Goal: Task Accomplishment & Management: Use online tool/utility

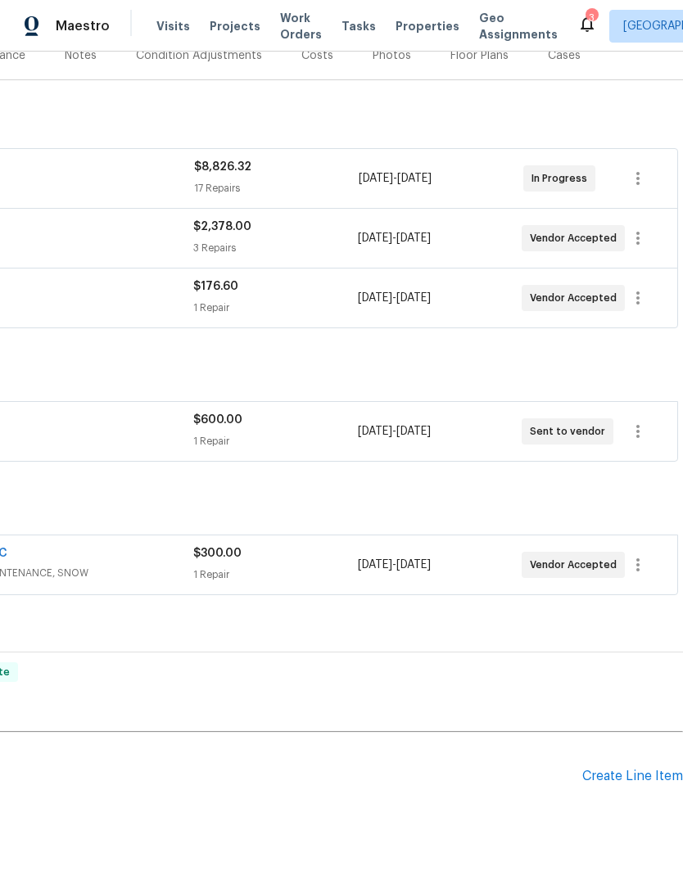
scroll to position [217, 242]
click at [620, 771] on div "Create Line Item" at bounding box center [632, 777] width 101 height 16
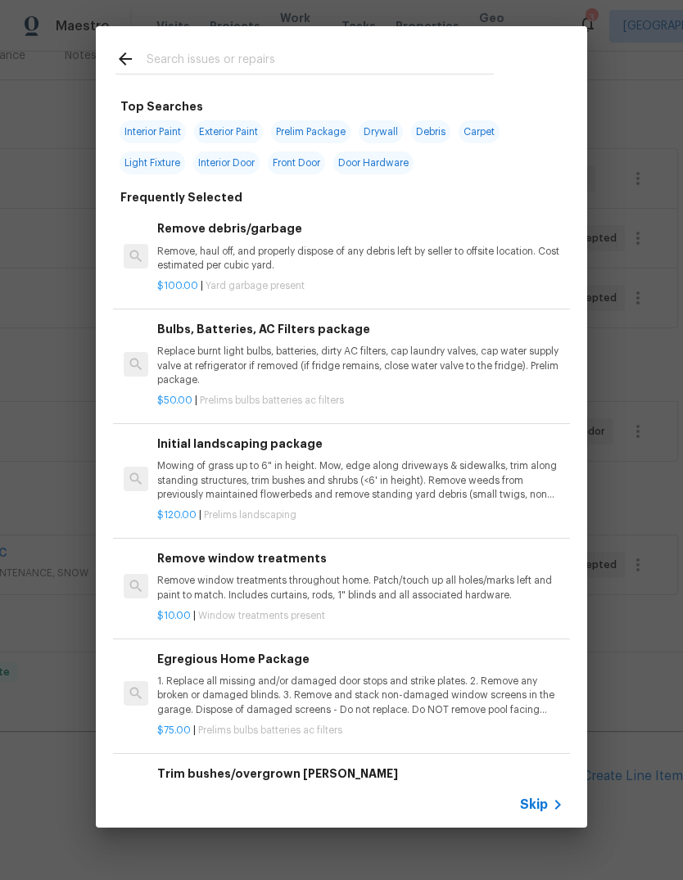
click at [359, 86] on div at bounding box center [305, 58] width 418 height 65
click at [331, 51] on input "text" at bounding box center [320, 61] width 347 height 25
type input "Hvac"
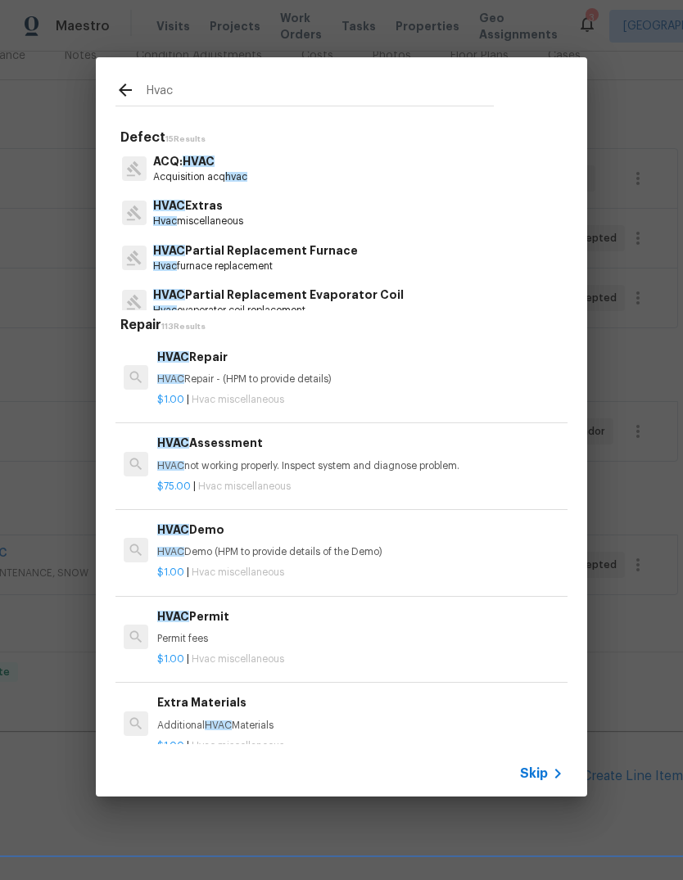
click at [380, 382] on p "HVAC Repair - (HPM to provide details)" at bounding box center [360, 380] width 406 height 14
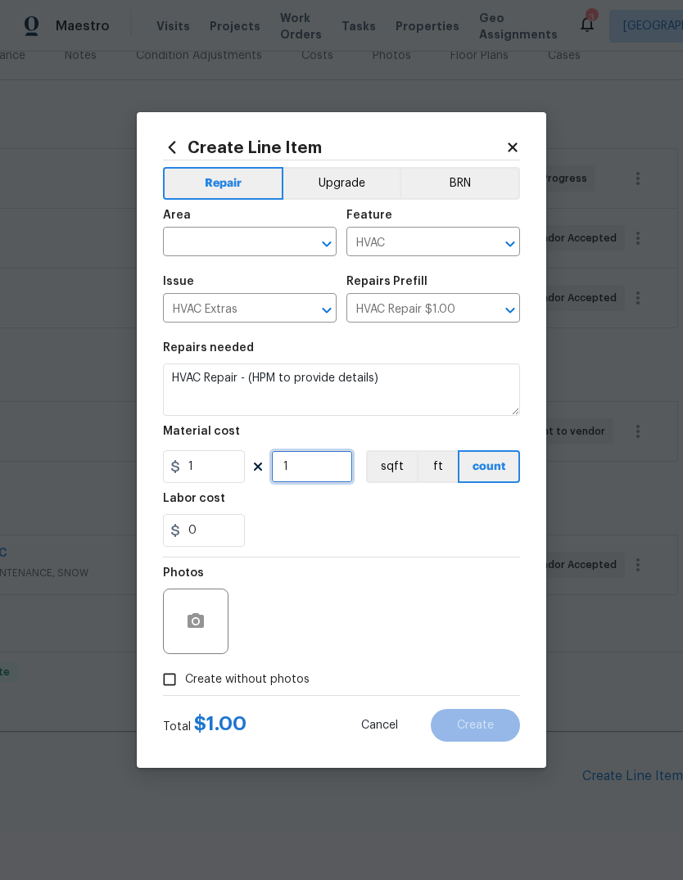
click at [321, 462] on input "1" at bounding box center [312, 466] width 82 height 33
type input "150"
click at [207, 245] on input "text" at bounding box center [227, 243] width 128 height 25
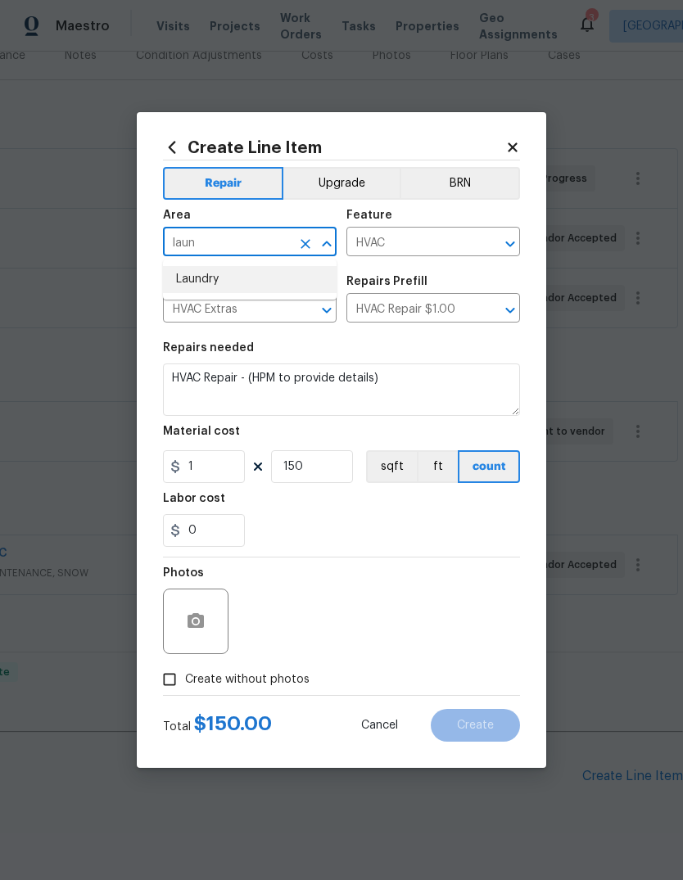
click at [196, 271] on li "Laundry" at bounding box center [250, 279] width 174 height 27
type input "Laundry"
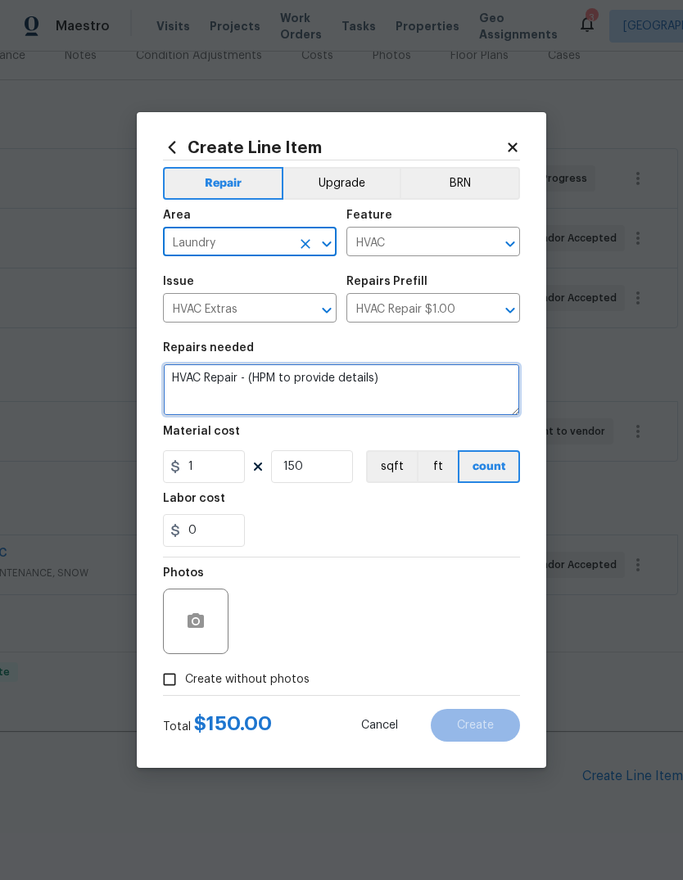
click at [217, 393] on textarea "HVAC Repair - (HPM to provide details)" at bounding box center [341, 390] width 357 height 52
click at [405, 386] on textarea "HVAC Repair - (HPM to provide details)" at bounding box center [341, 390] width 357 height 52
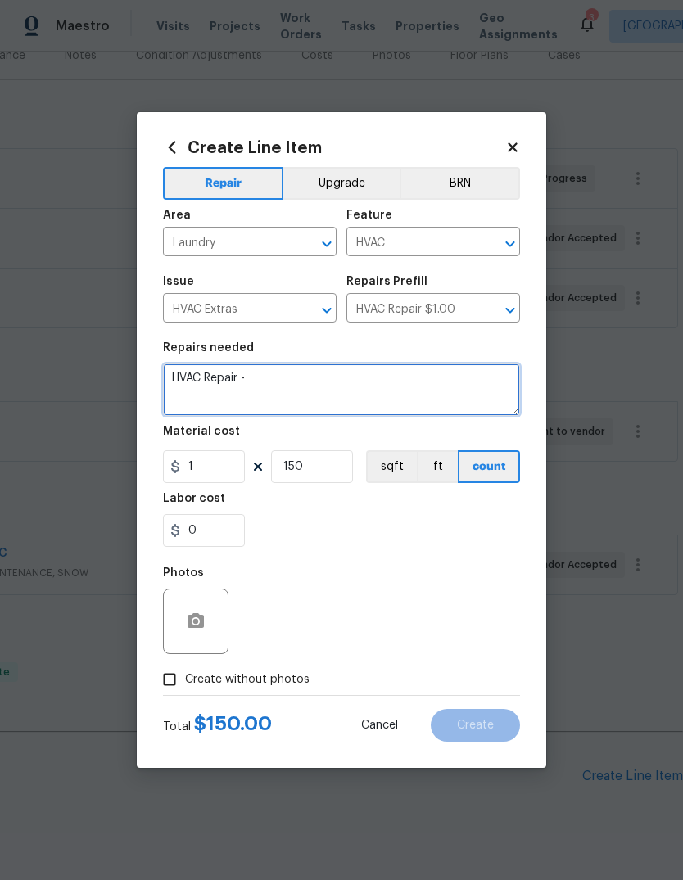
type textarea "HVAC"
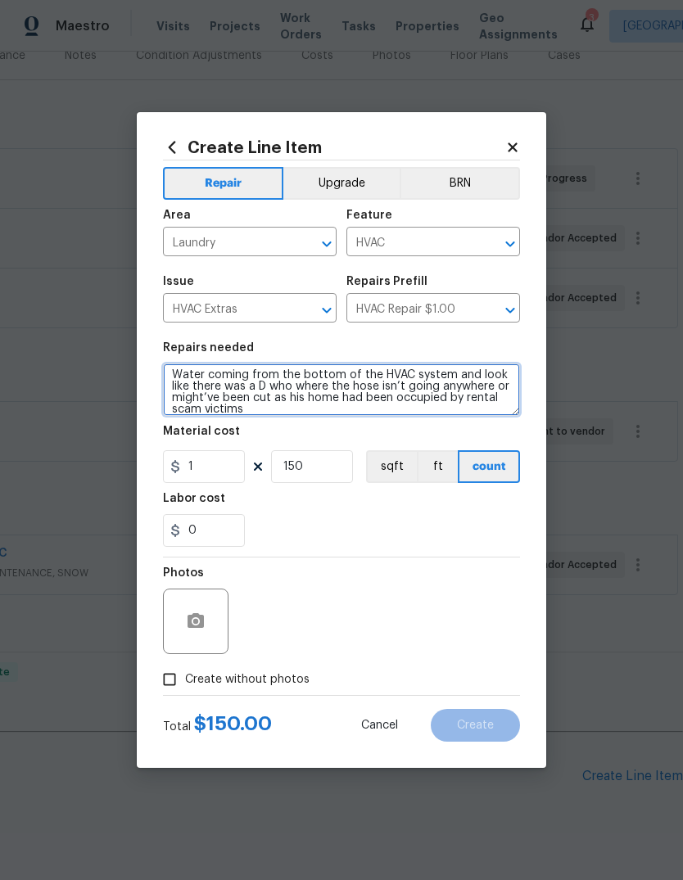
scroll to position [3, 0]
type textarea "Water coming from the bottom of the HVAC system and look like there was a D who…"
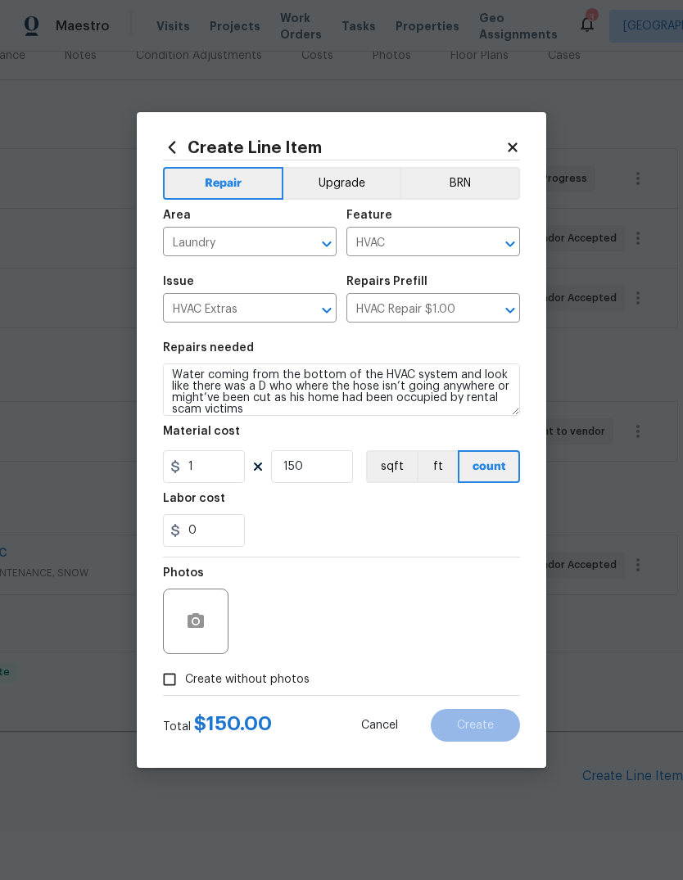
click at [329, 520] on div "0" at bounding box center [341, 530] width 357 height 33
click at [192, 633] on button "button" at bounding box center [195, 621] width 39 height 39
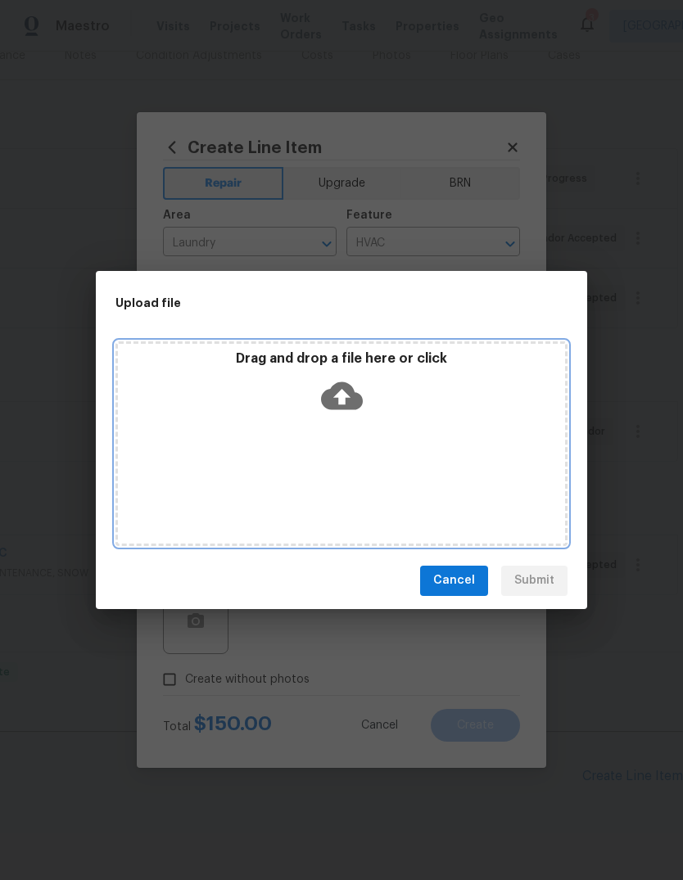
click at [356, 396] on icon at bounding box center [342, 396] width 42 height 28
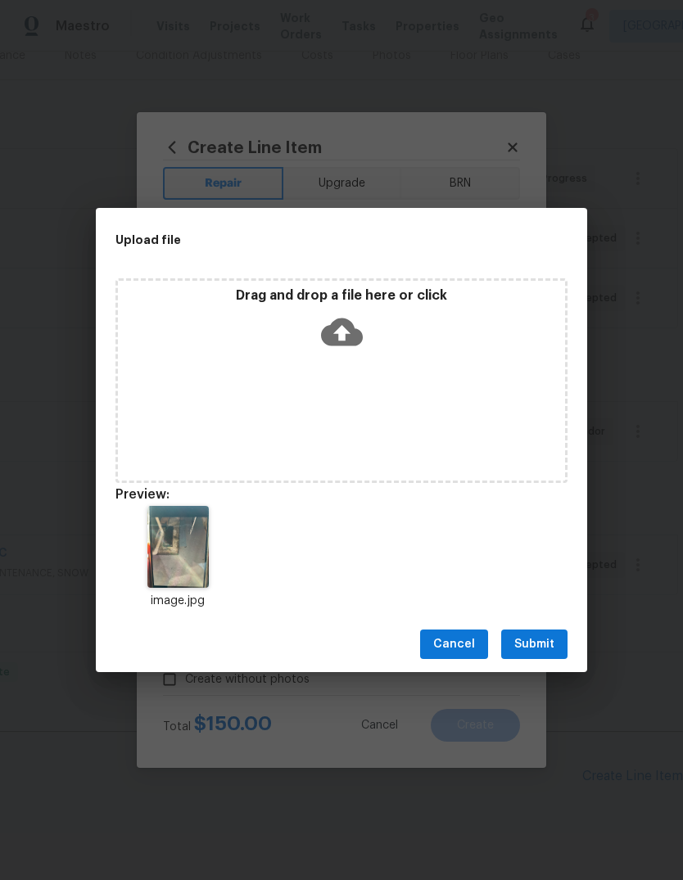
scroll to position [0, 0]
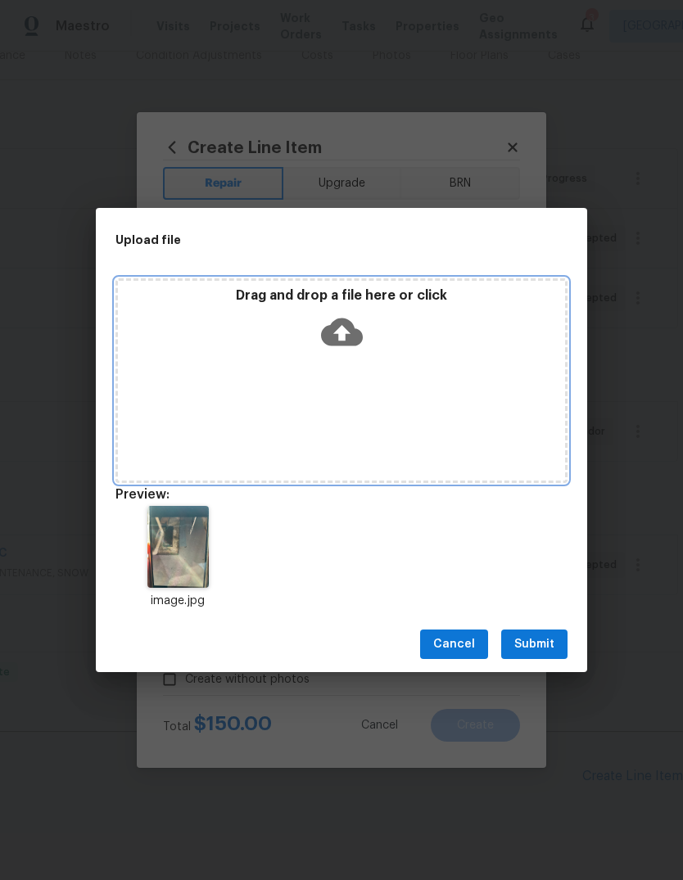
click at [349, 333] on icon at bounding box center [342, 332] width 42 height 42
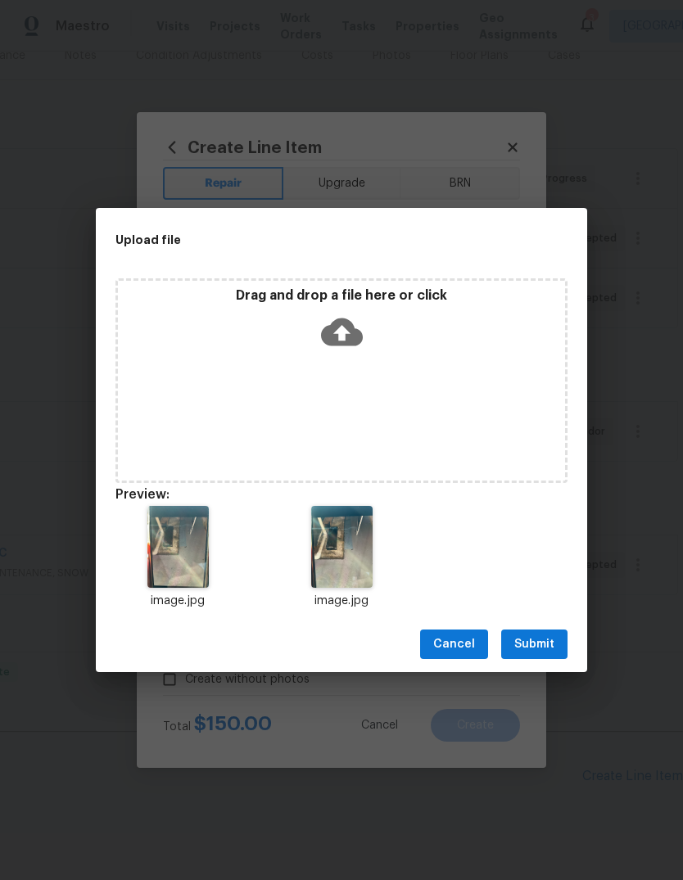
click at [545, 647] on span "Submit" at bounding box center [534, 645] width 40 height 20
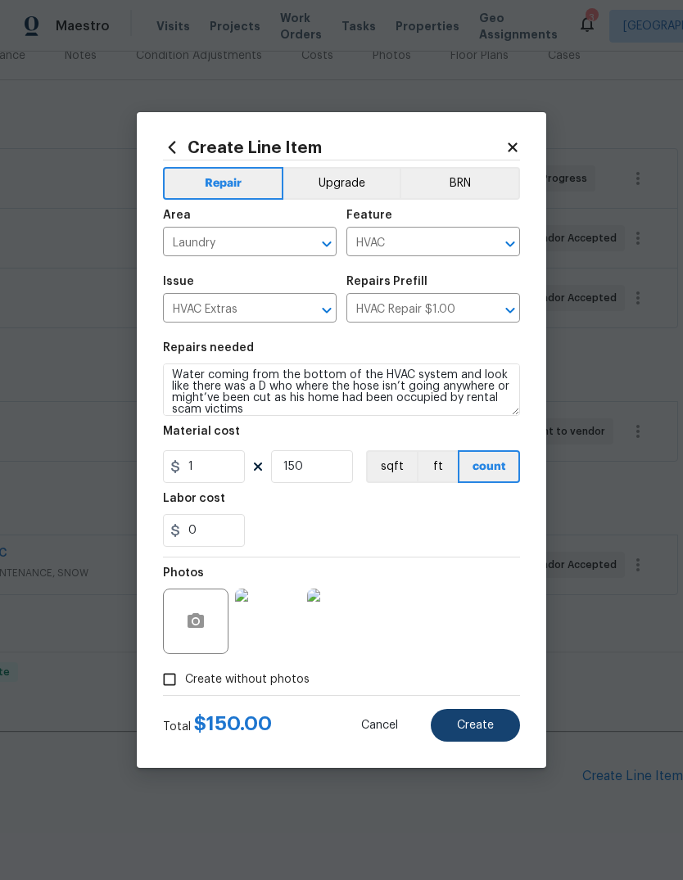
click at [490, 722] on span "Create" at bounding box center [475, 726] width 37 height 12
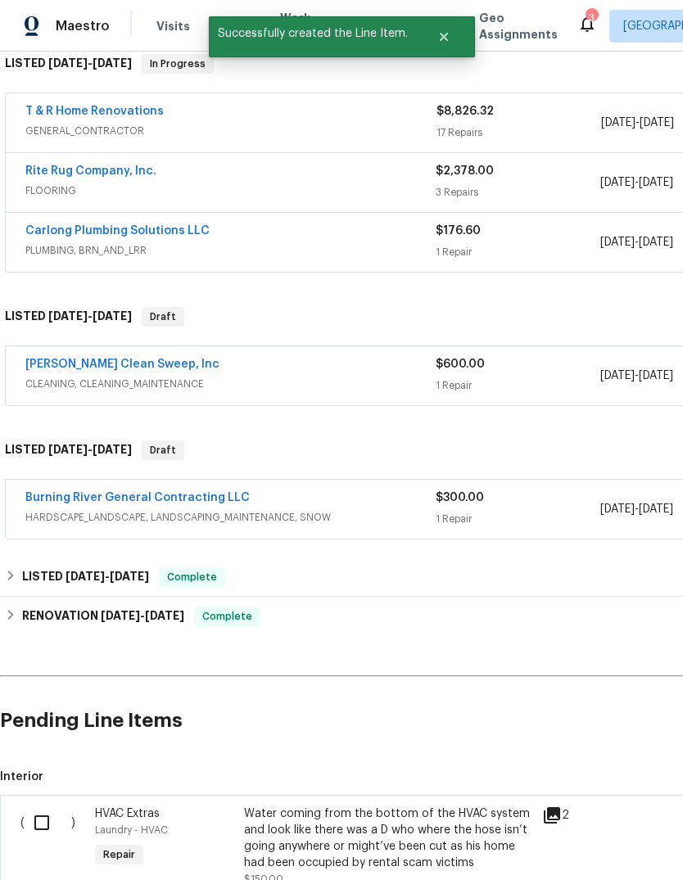
scroll to position [273, 0]
click at [49, 827] on input "checkbox" at bounding box center [48, 822] width 47 height 34
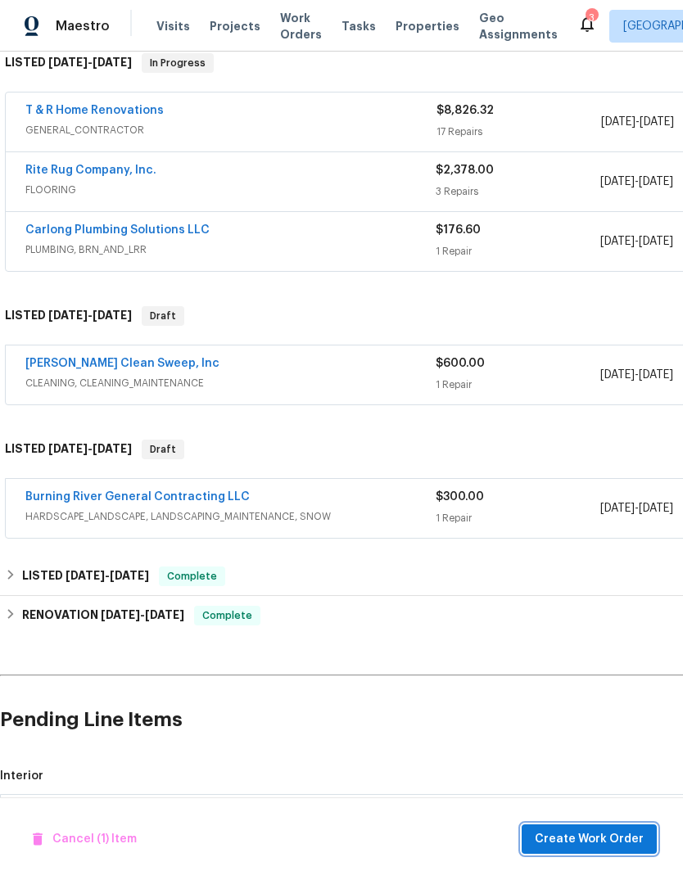
click at [599, 834] on span "Create Work Order" at bounding box center [589, 839] width 109 height 20
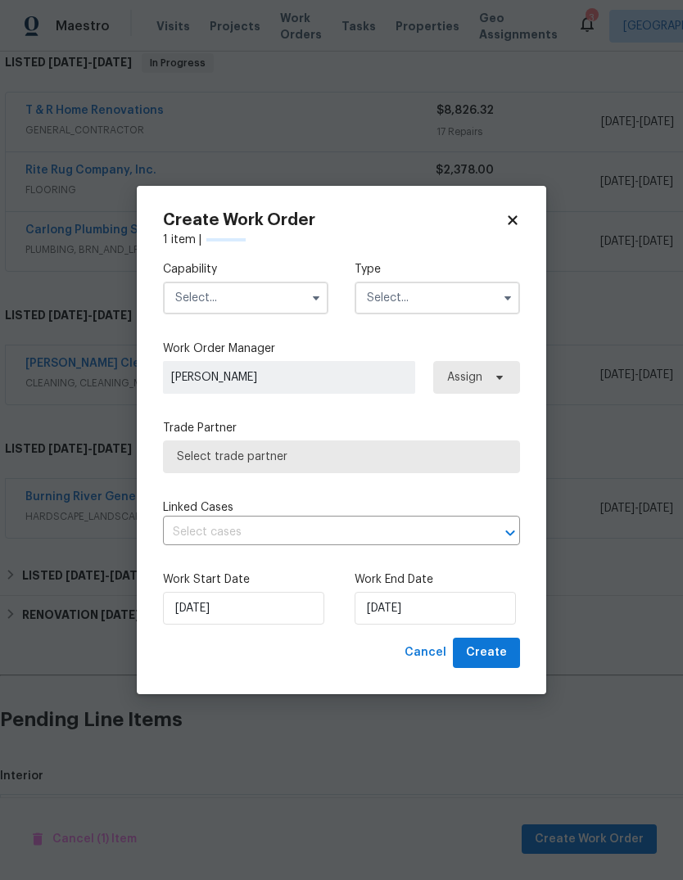
checkbox input "false"
click at [235, 292] on input "text" at bounding box center [245, 298] width 165 height 33
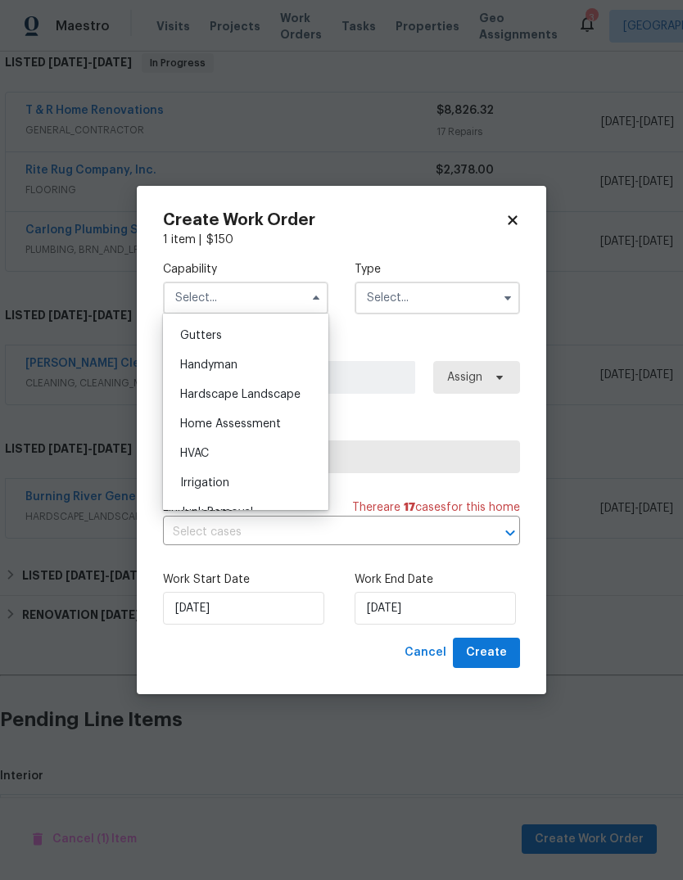
scroll to position [870, 0]
click at [208, 454] on span "HVAC" at bounding box center [194, 450] width 29 height 11
type input "HVAC"
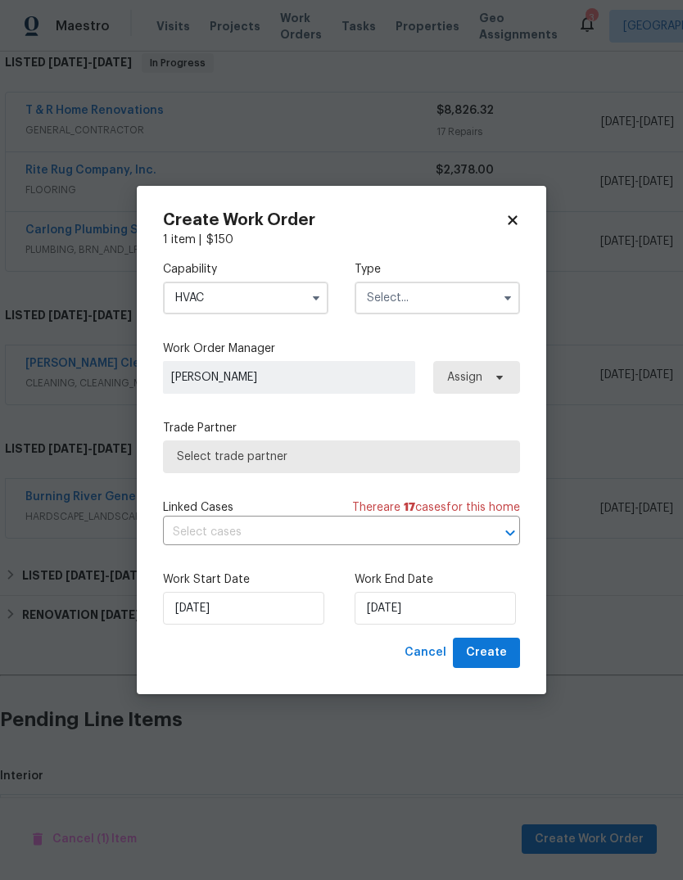
click at [467, 296] on input "text" at bounding box center [437, 298] width 165 height 33
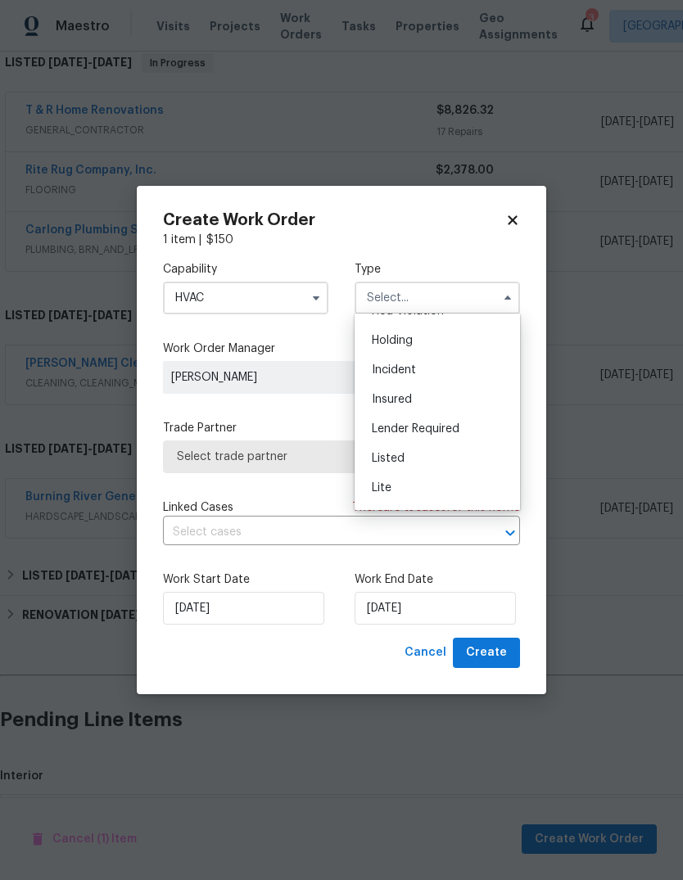
scroll to position [31, 0]
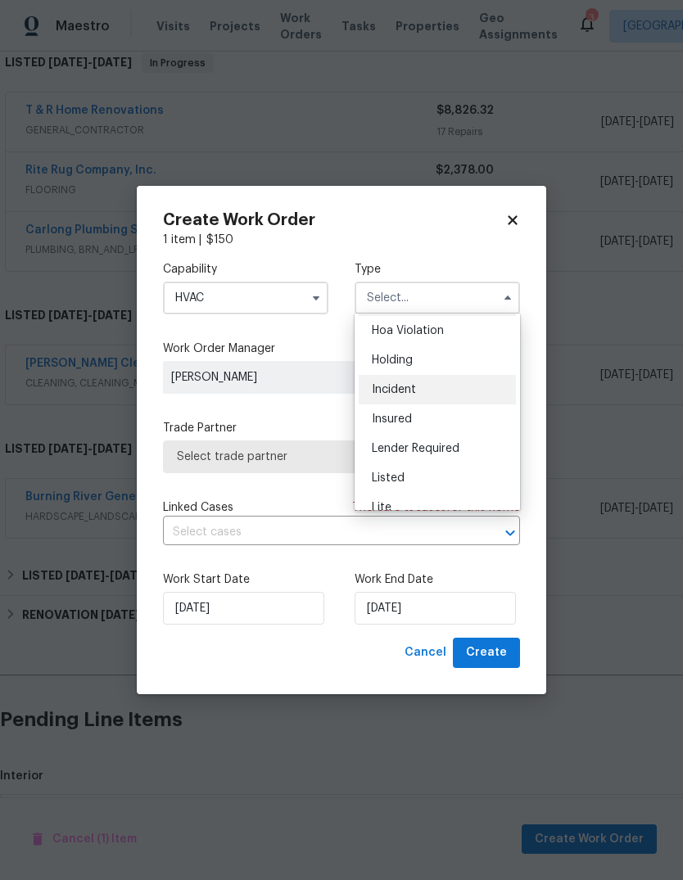
click at [427, 382] on div "Incident" at bounding box center [437, 389] width 157 height 29
type input "Incident"
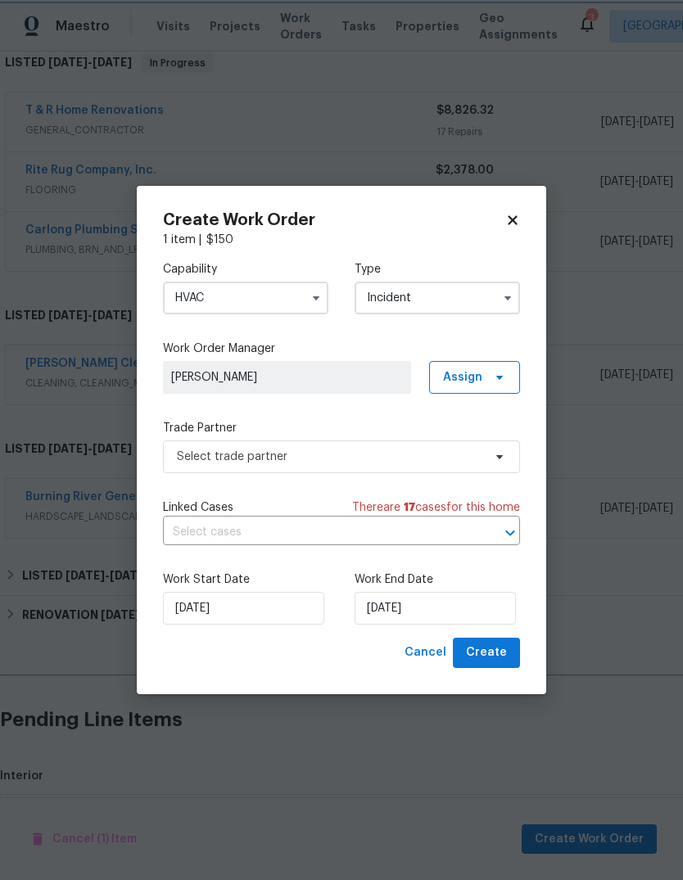
scroll to position [0, 0]
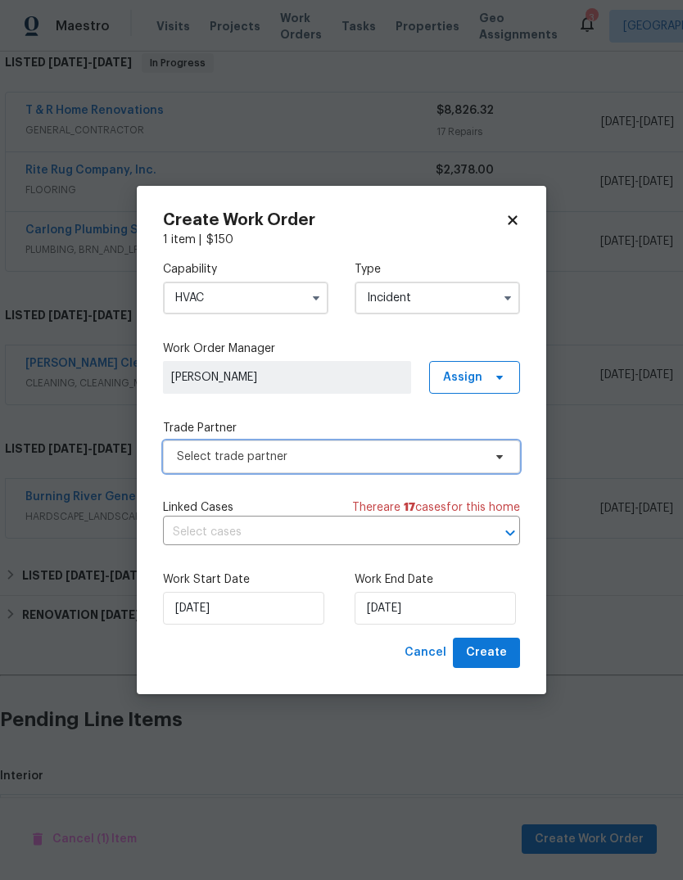
click at [363, 461] on span "Select trade partner" at bounding box center [329, 457] width 305 height 16
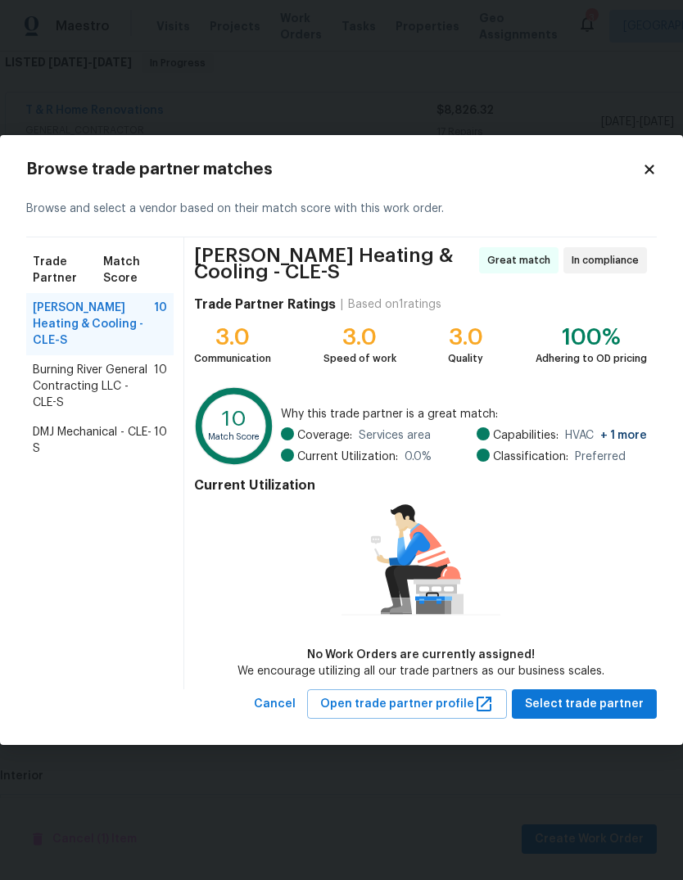
click at [128, 377] on span "Burning River General Contracting LLC - CLE-S" at bounding box center [93, 386] width 121 height 49
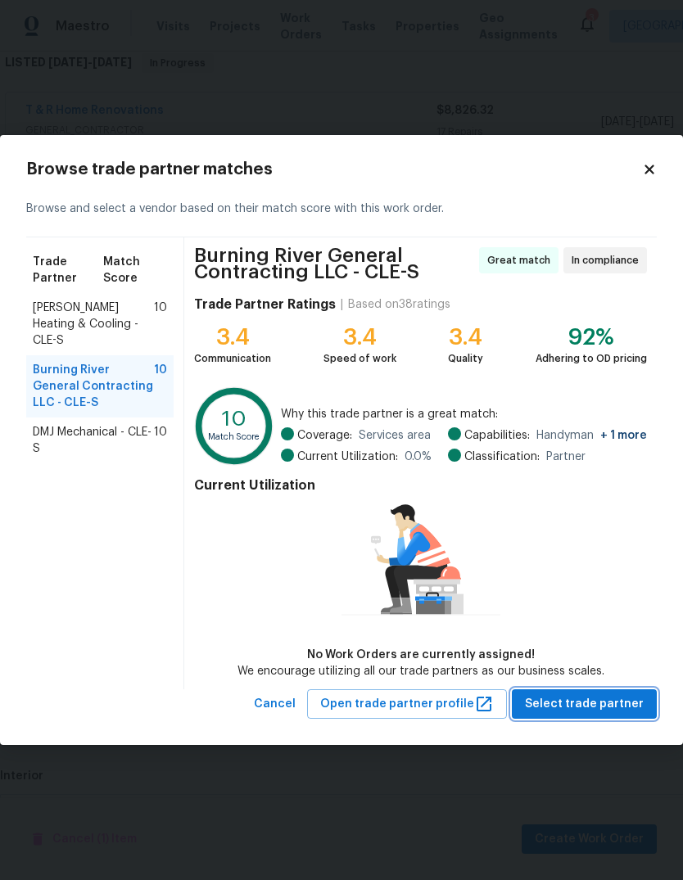
click at [608, 705] on span "Select trade partner" at bounding box center [584, 704] width 119 height 20
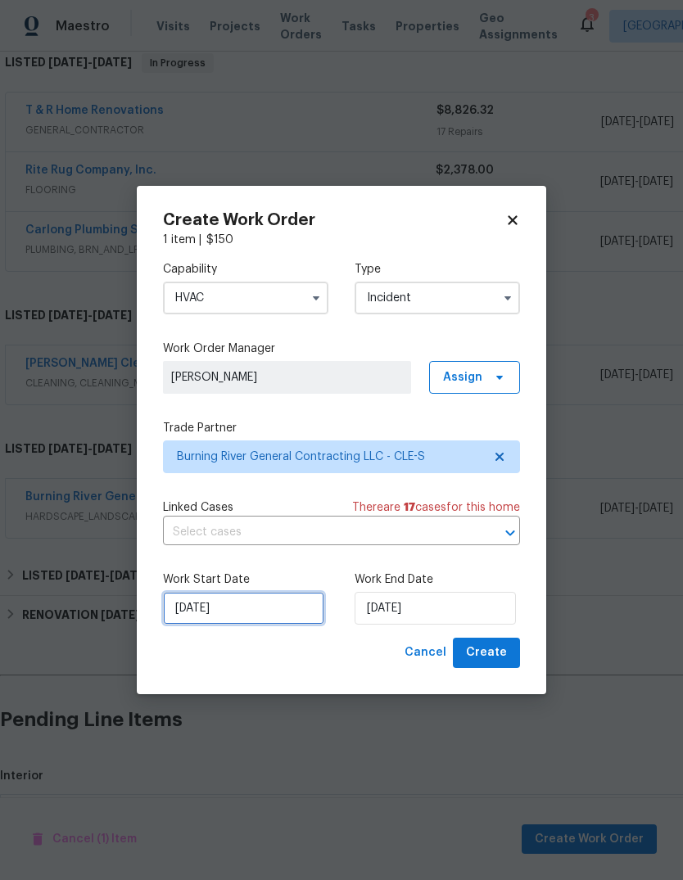
click at [186, 618] on input "[DATE]" at bounding box center [243, 608] width 161 height 33
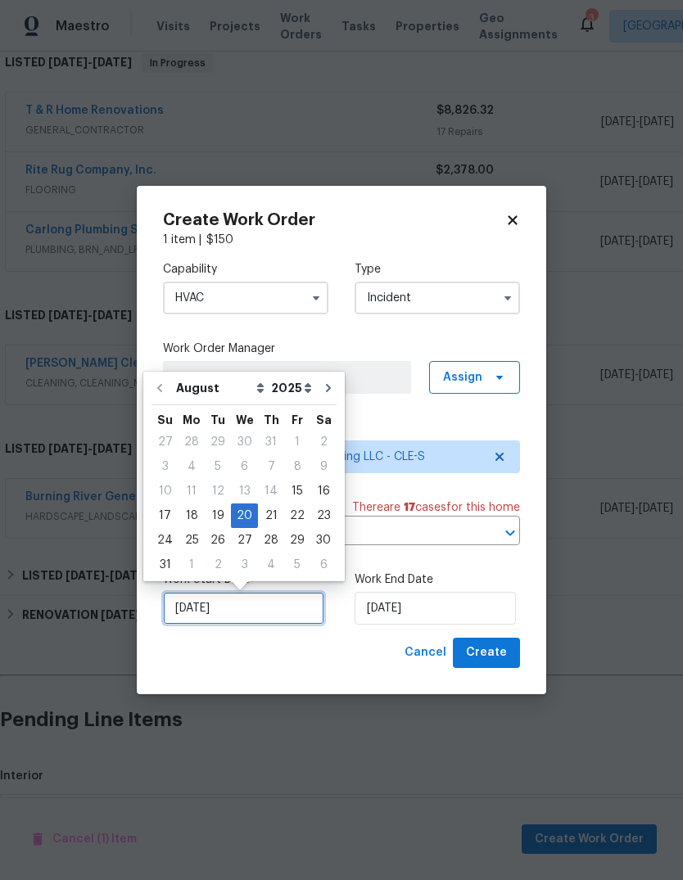
scroll to position [12, 0]
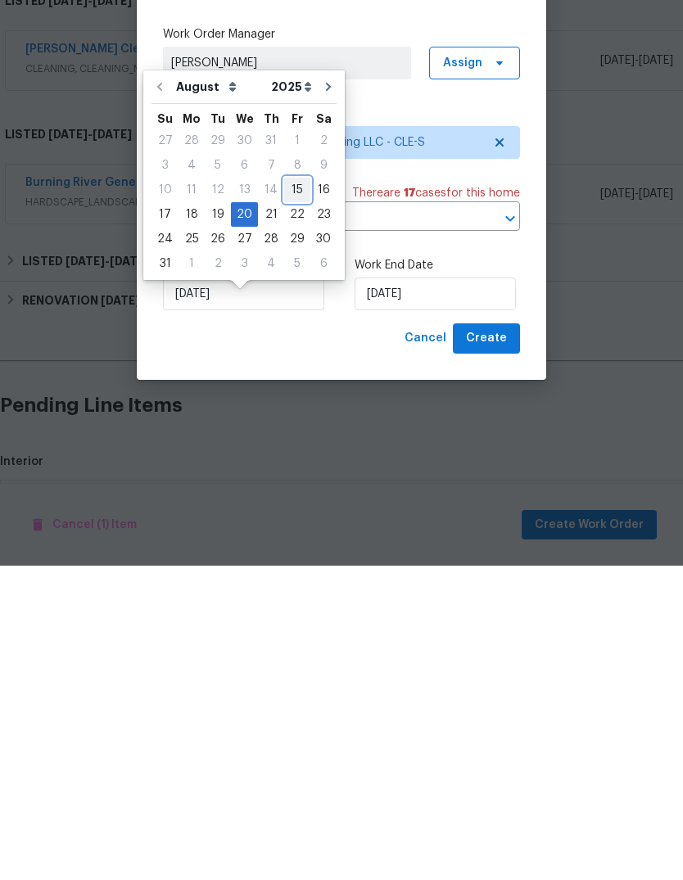
click at [291, 493] on div "15" at bounding box center [297, 504] width 26 height 23
type input "[DATE]"
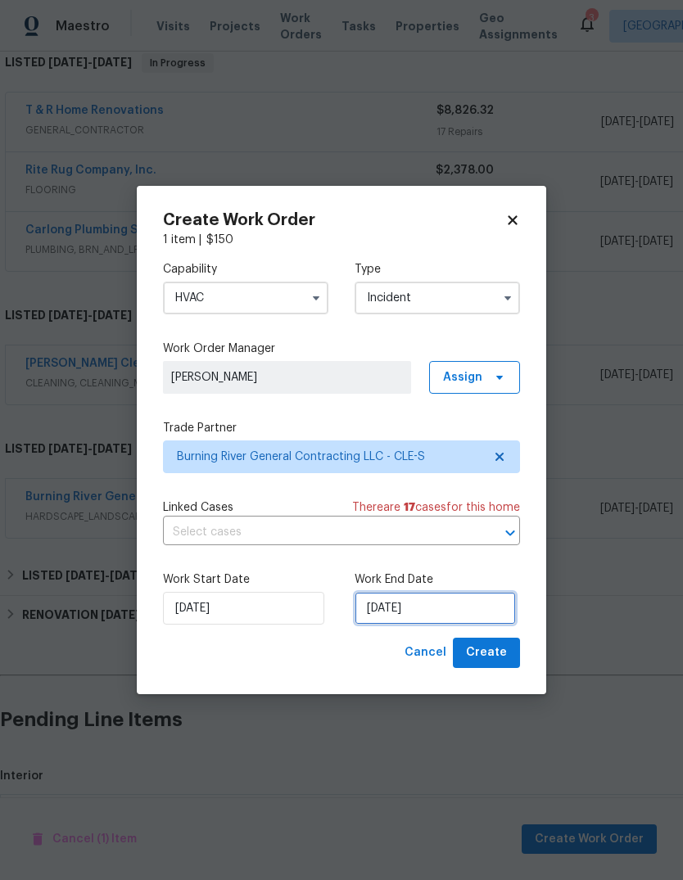
click at [427, 605] on input "[DATE]" at bounding box center [435, 608] width 161 height 33
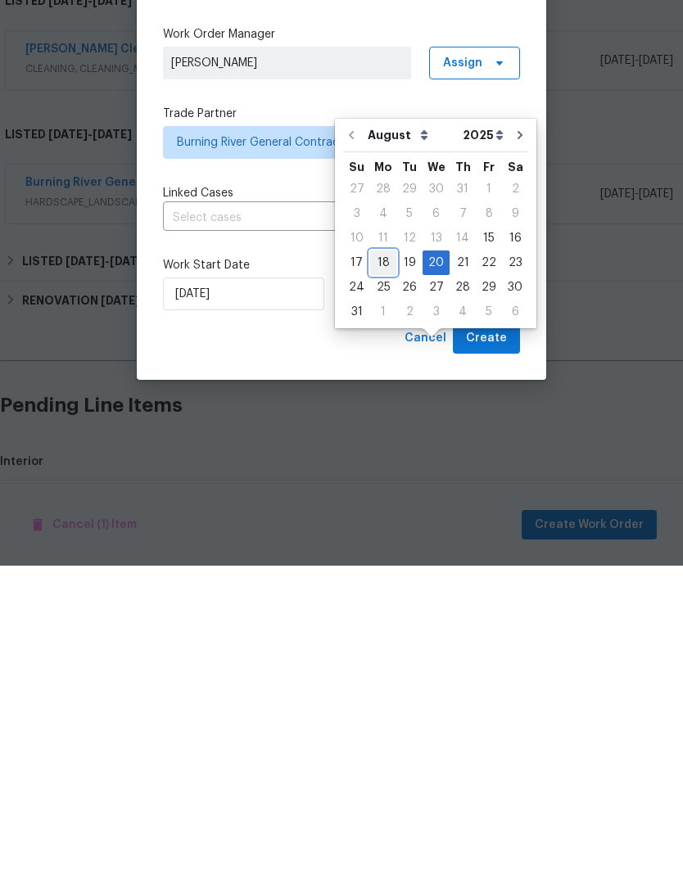
click at [382, 566] on div "18" at bounding box center [383, 577] width 26 height 23
type input "[DATE]"
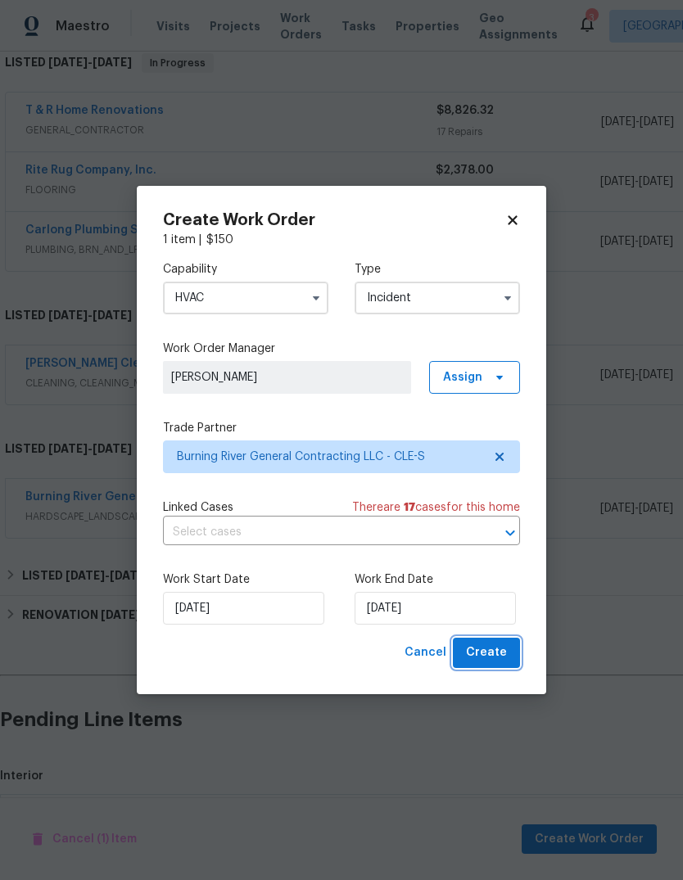
click at [499, 659] on span "Create" at bounding box center [486, 653] width 41 height 20
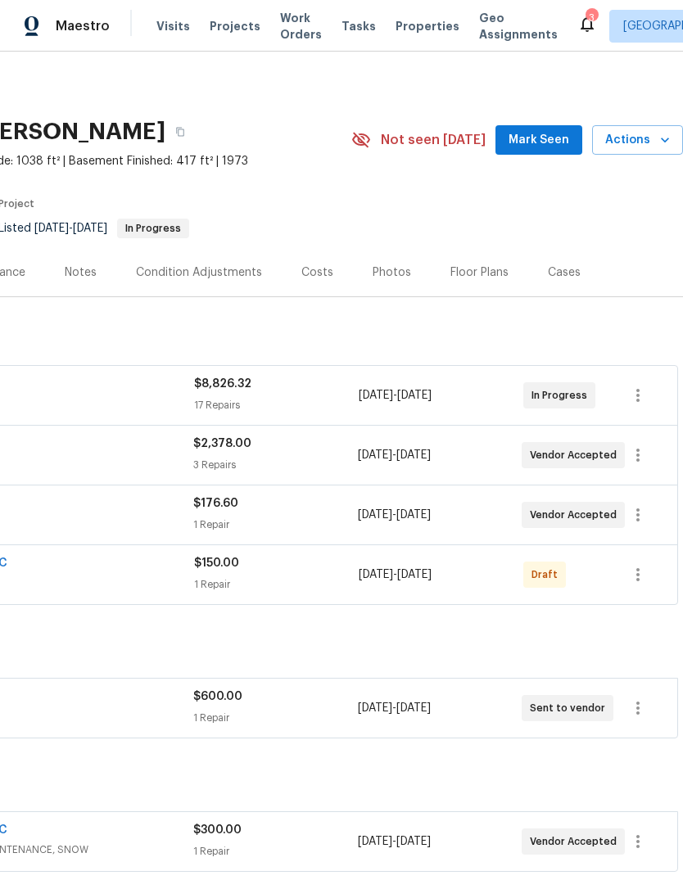
scroll to position [0, 242]
click at [645, 565] on icon "button" at bounding box center [638, 575] width 20 height 20
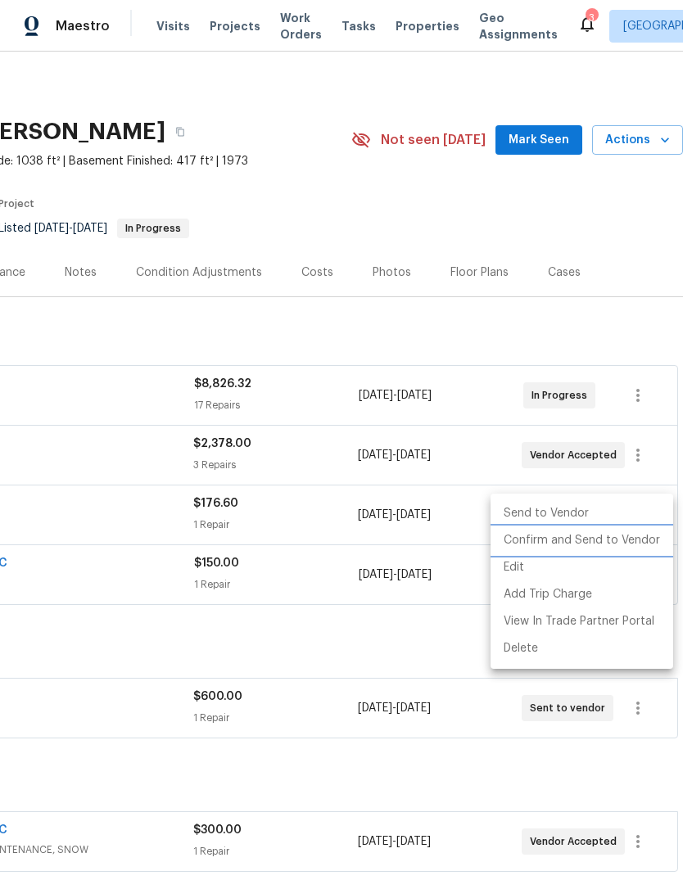
click at [547, 540] on li "Confirm and Send to Vendor" at bounding box center [581, 540] width 183 height 27
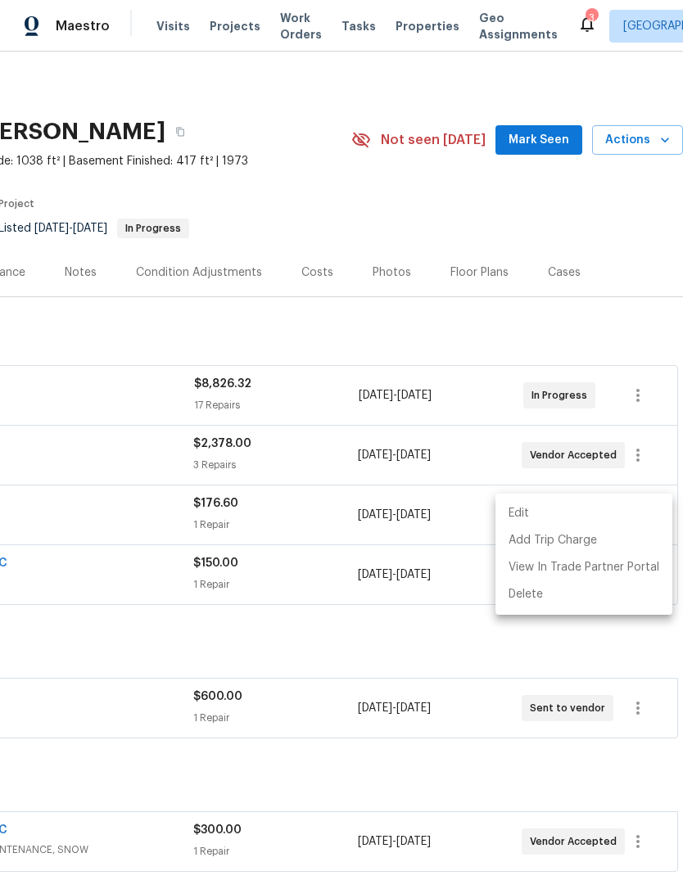
click at [281, 578] on div at bounding box center [341, 440] width 683 height 880
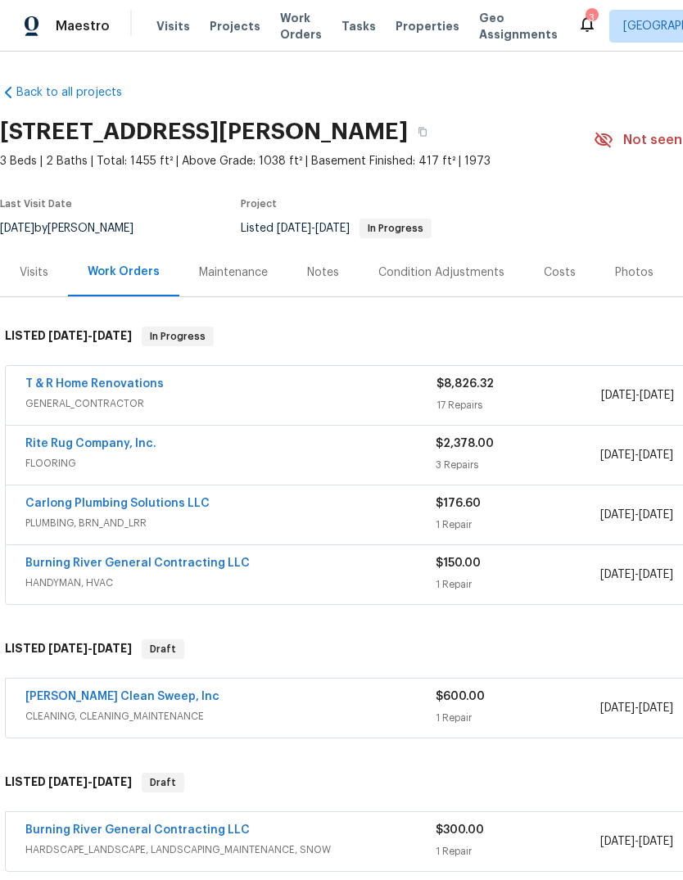
scroll to position [0, 0]
click at [72, 558] on link "Burning River General Contracting LLC" at bounding box center [137, 563] width 224 height 11
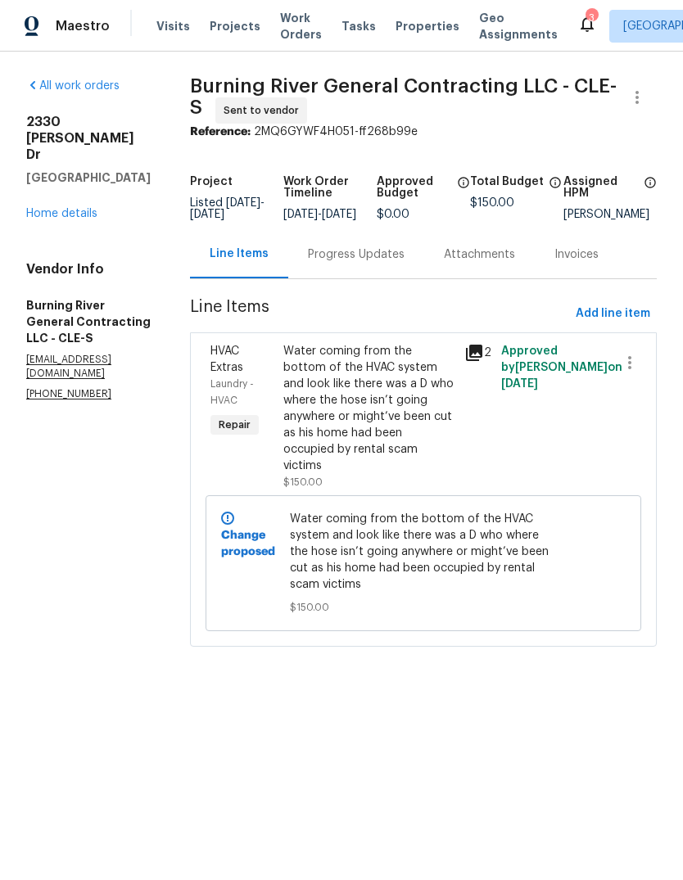
click at [356, 263] on div "Progress Updates" at bounding box center [356, 254] width 97 height 16
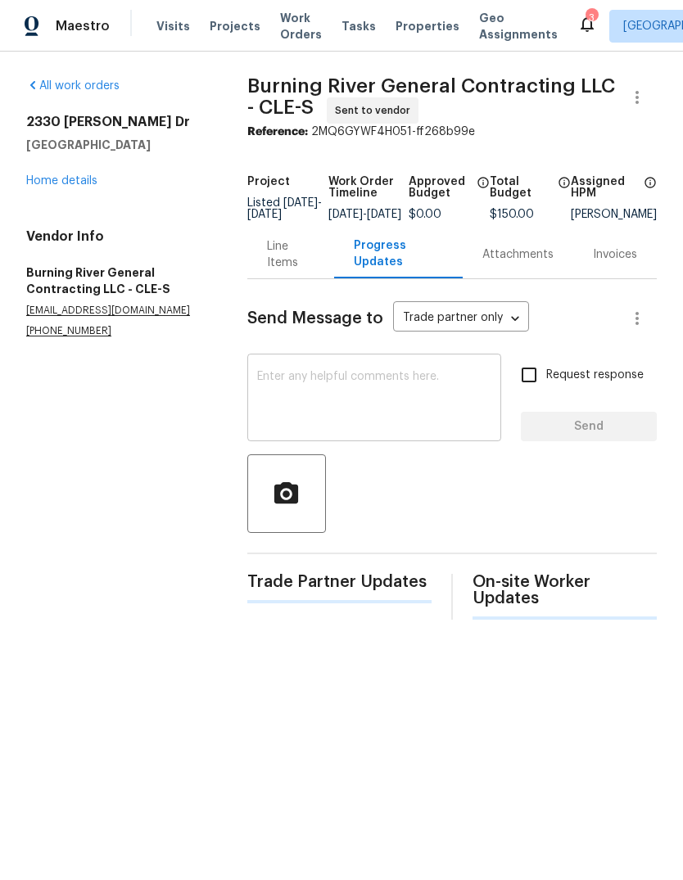
click at [305, 420] on textarea at bounding box center [374, 399] width 234 height 57
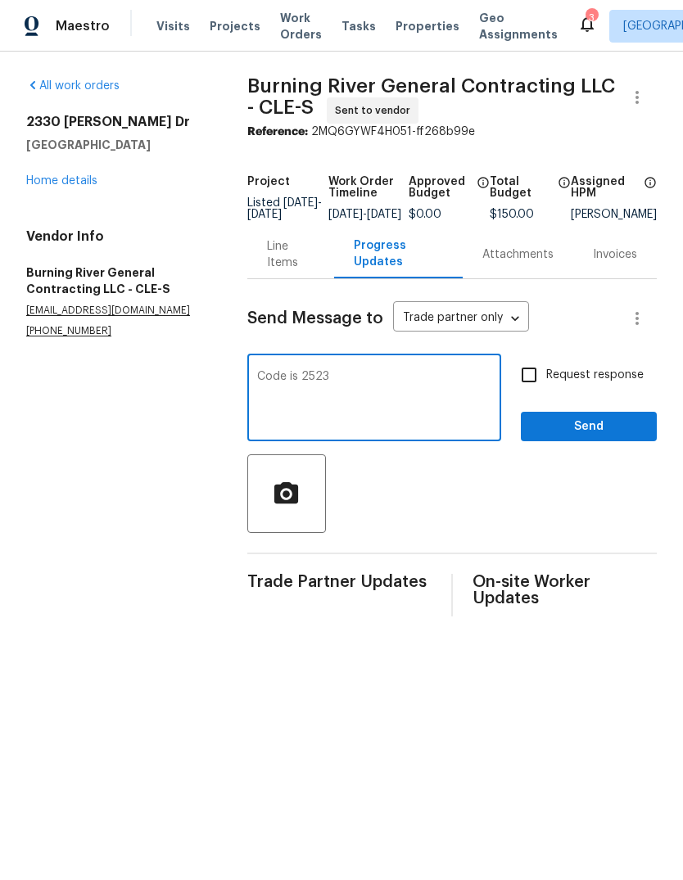
type textarea "Code is 2523"
click at [618, 442] on button "Send" at bounding box center [589, 427] width 136 height 30
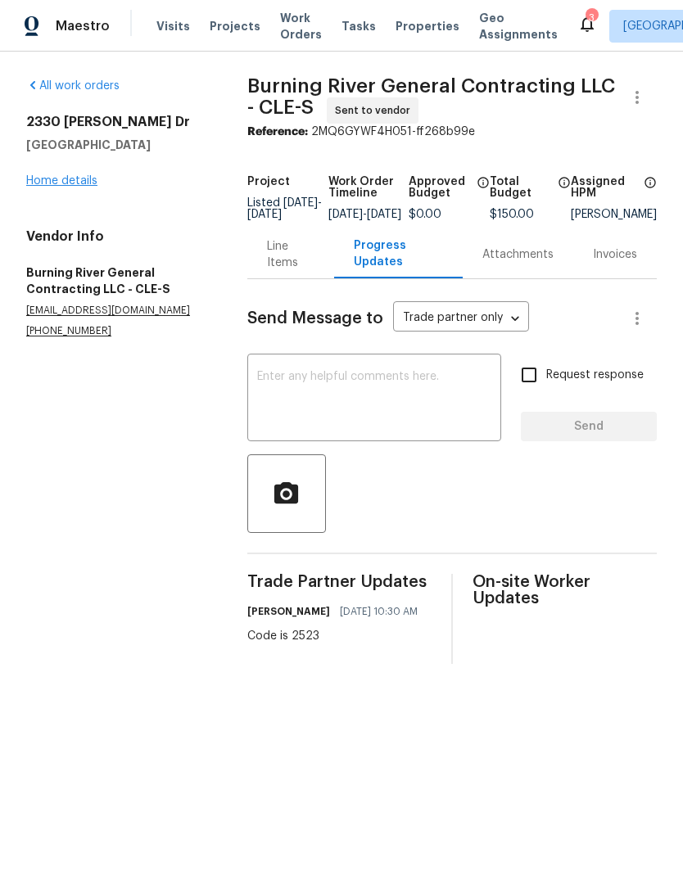
click at [66, 184] on link "Home details" at bounding box center [61, 180] width 71 height 11
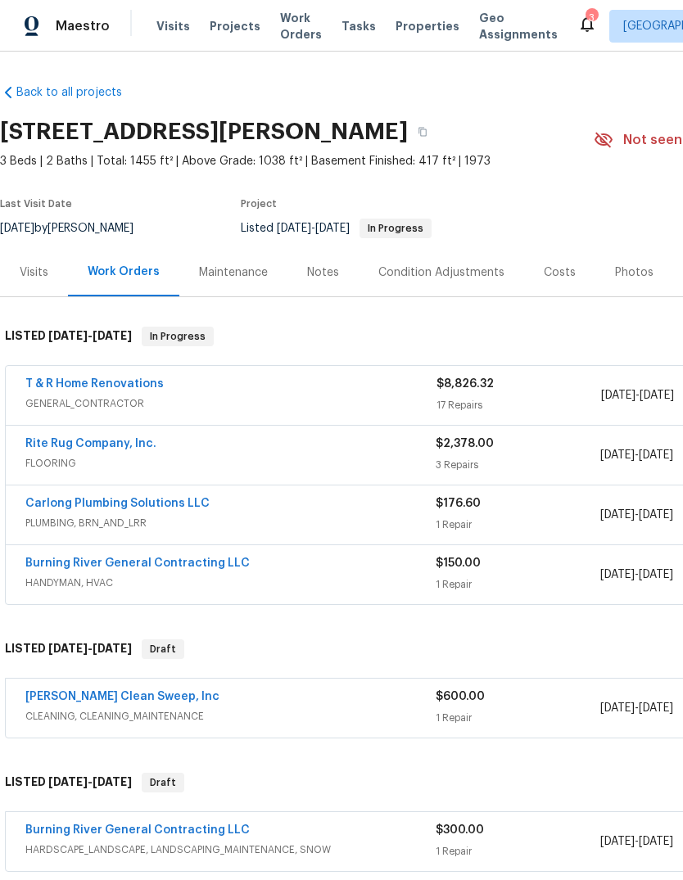
click at [238, 265] on div "Maintenance" at bounding box center [233, 272] width 69 height 16
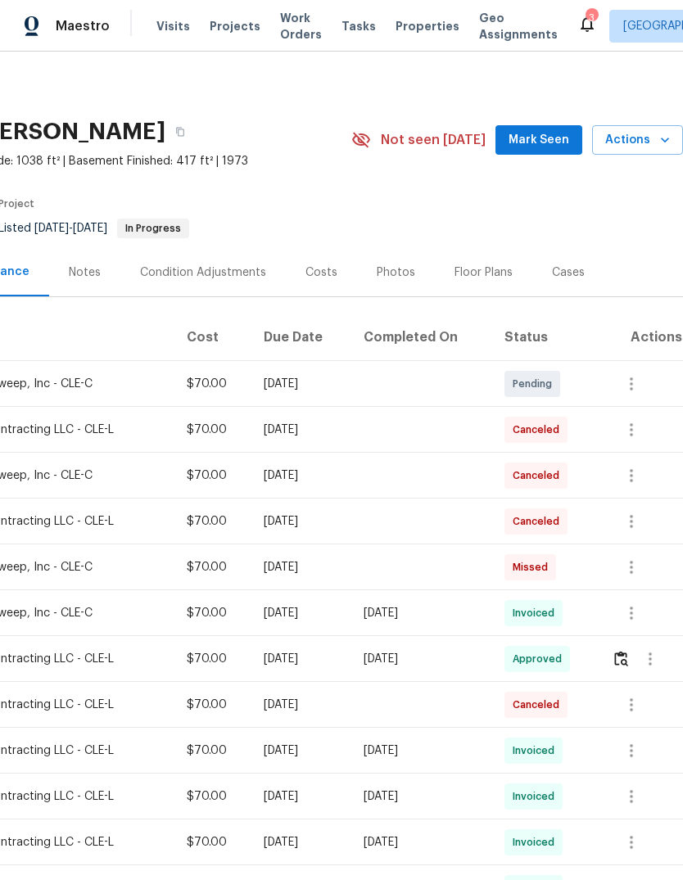
scroll to position [0, 242]
click at [639, 380] on icon "button" at bounding box center [631, 384] width 20 height 20
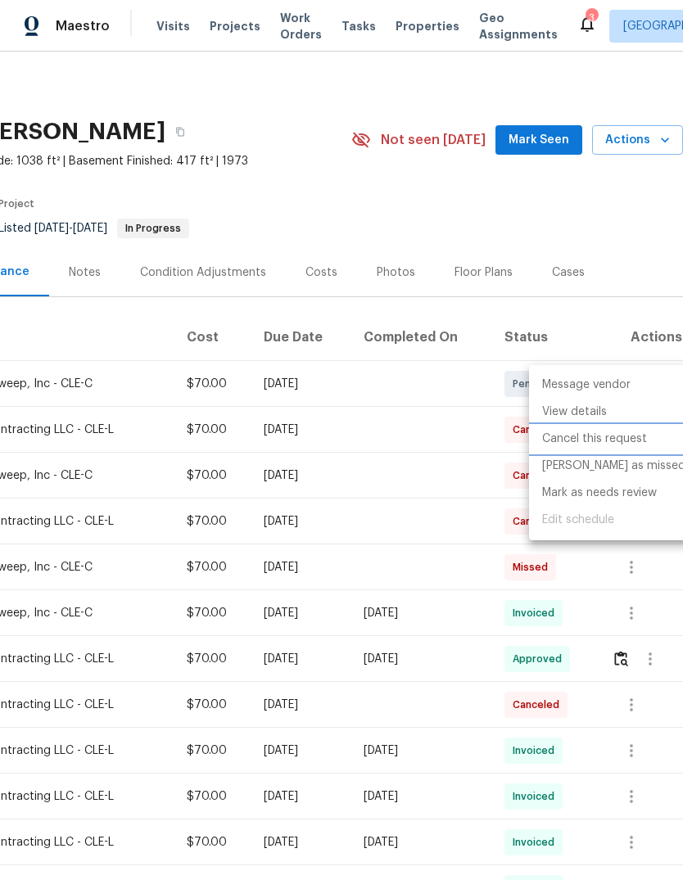
click at [618, 441] on li "Cancel this request" at bounding box center [613, 439] width 169 height 27
